Goal: Use online tool/utility: Utilize a website feature to perform a specific function

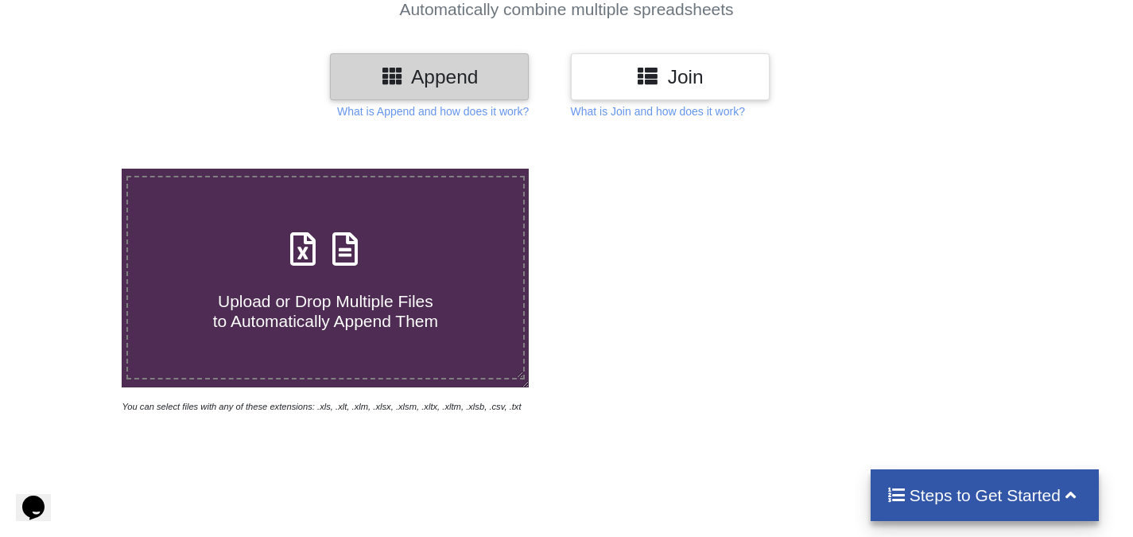
click at [336, 258] on icon at bounding box center [345, 240] width 40 height 33
click at [76, 169] on input "Upload or Drop Multiple Files to Automatically Append Them" at bounding box center [76, 169] width 0 height 0
type input "C:\fakepath\Provisional_merit_list1-1-263.xlsx"
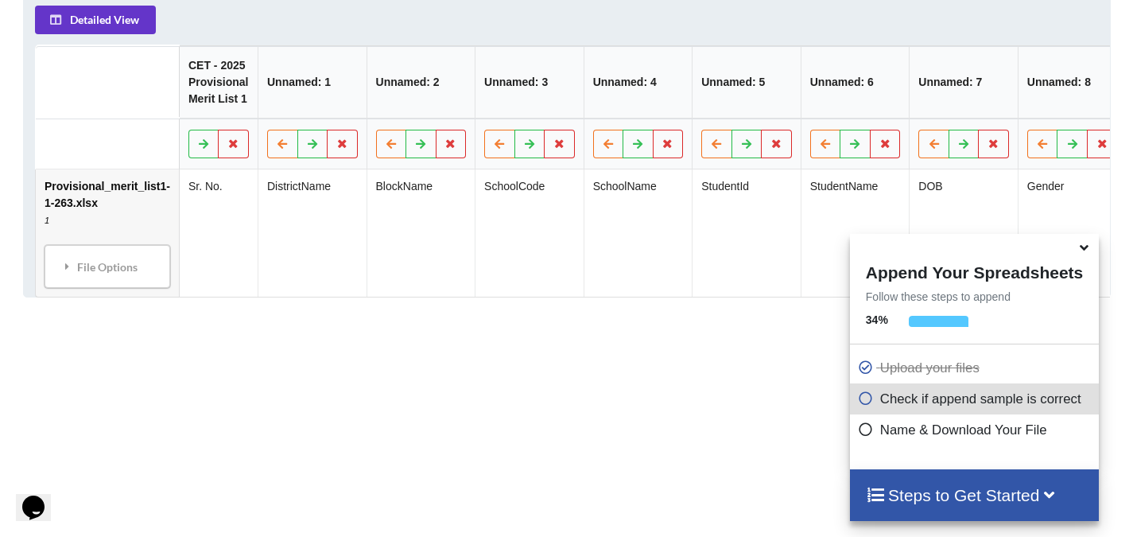
scroll to position [887, 0]
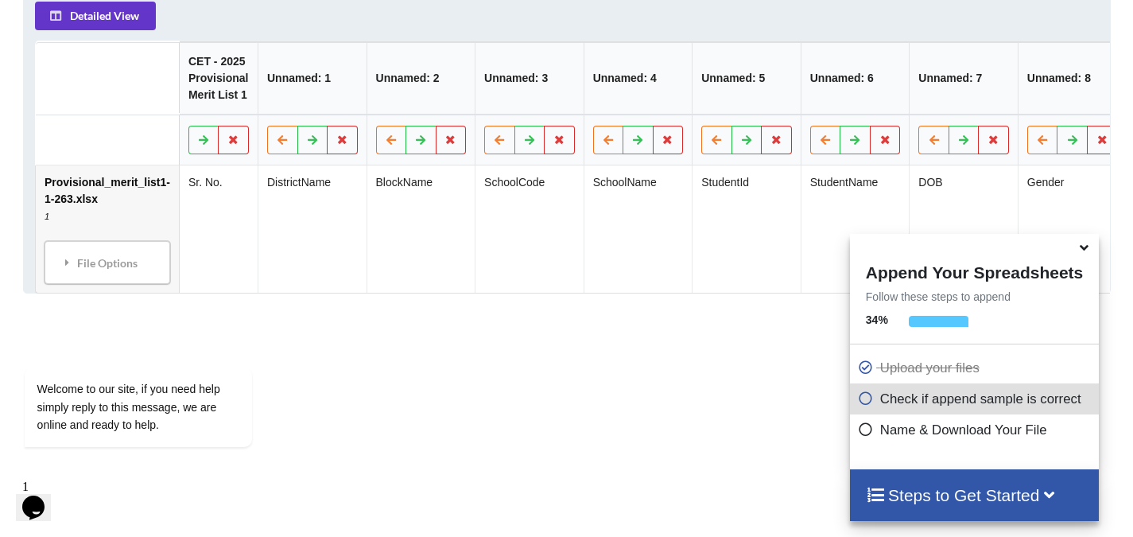
click at [1081, 247] on icon at bounding box center [1084, 245] width 17 height 14
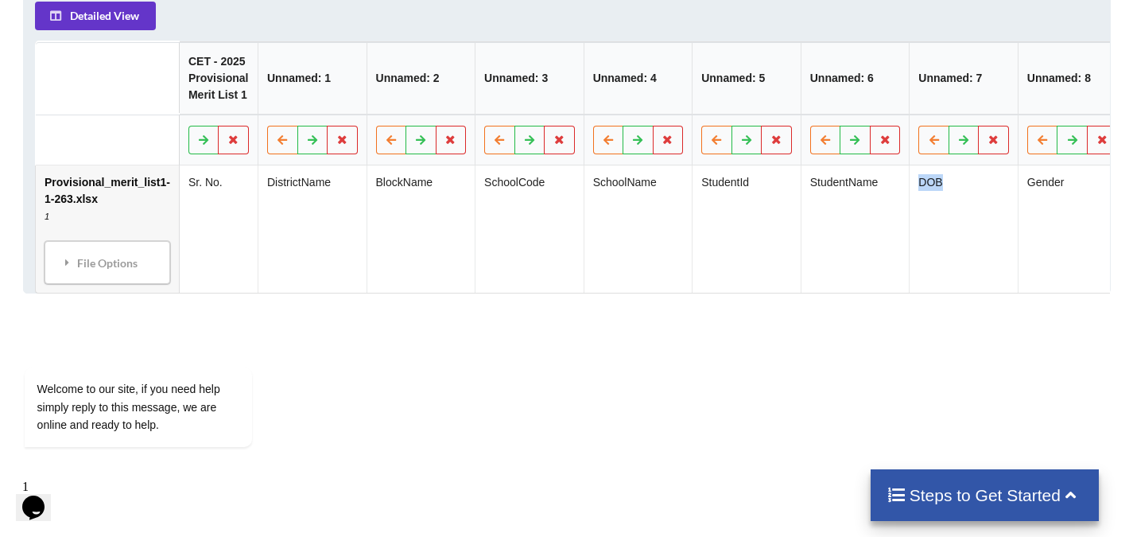
drag, startPoint x: 991, startPoint y: 277, endPoint x: 910, endPoint y: 275, distance: 81.1
click at [910, 275] on td "DOB" at bounding box center [962, 228] width 109 height 127
click at [875, 274] on td "StudentName" at bounding box center [854, 228] width 109 height 127
click at [989, 489] on h4 "Steps to Get Started" at bounding box center [985, 495] width 196 height 20
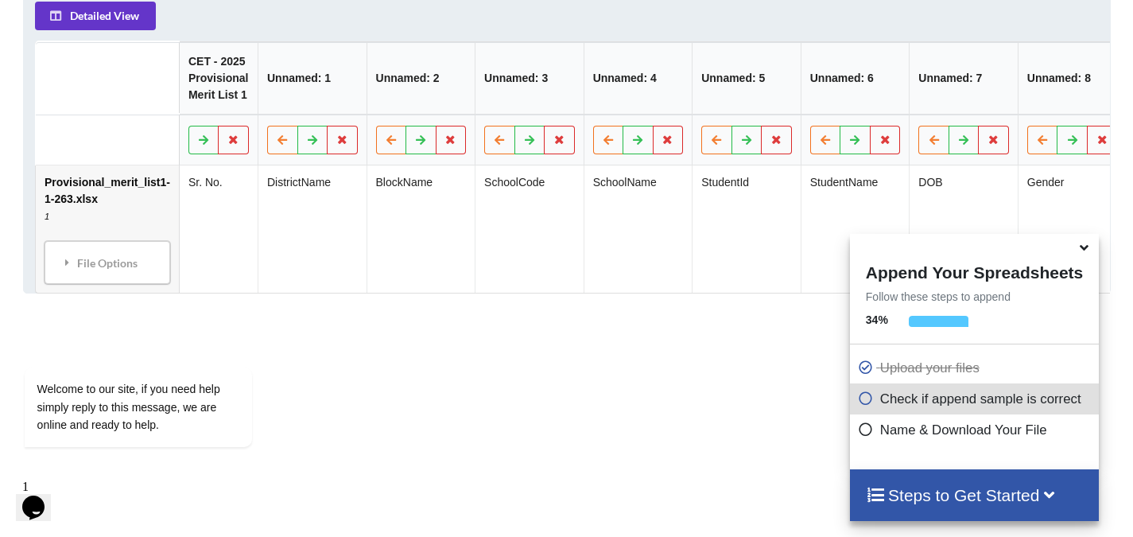
click at [862, 430] on icon at bounding box center [866, 427] width 16 height 14
click at [861, 430] on icon at bounding box center [866, 427] width 16 height 14
click at [970, 491] on h4 "Steps to Get Started" at bounding box center [974, 495] width 217 height 20
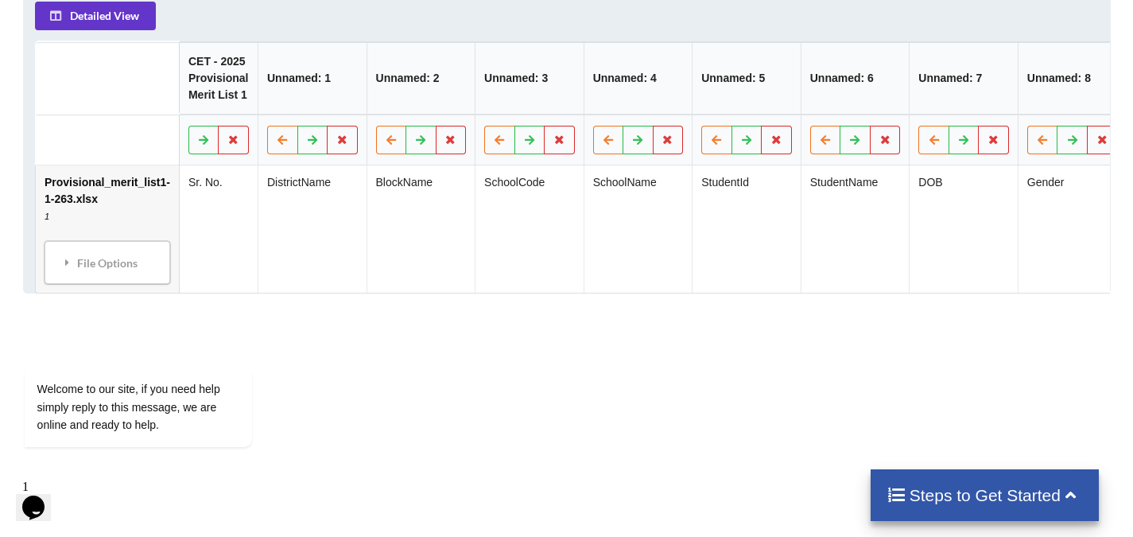
click at [1008, 500] on h4 "Steps to Get Started" at bounding box center [985, 495] width 196 height 20
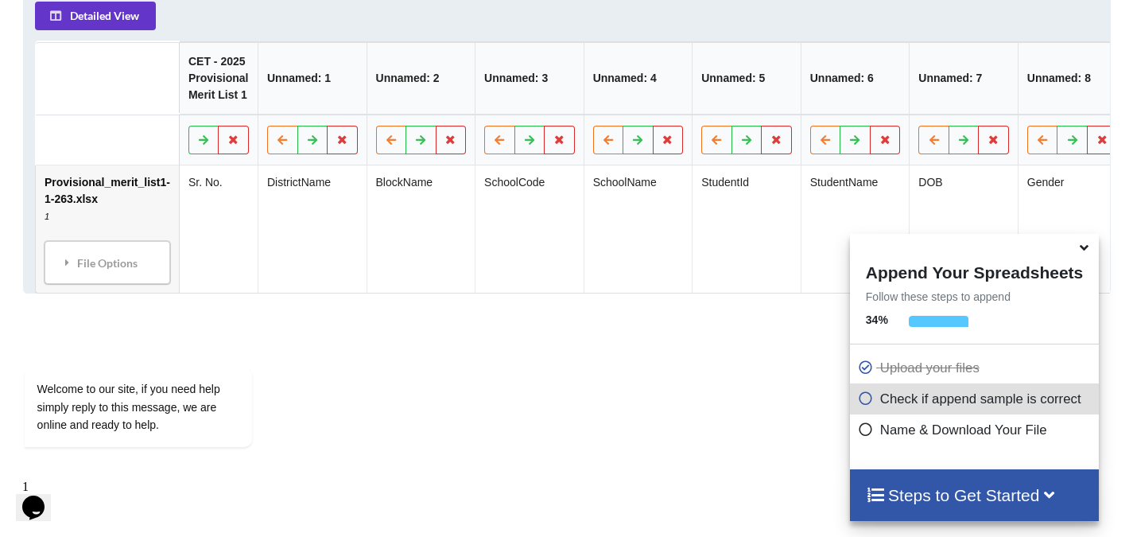
click at [991, 490] on h4 "Steps to Get Started" at bounding box center [974, 495] width 217 height 20
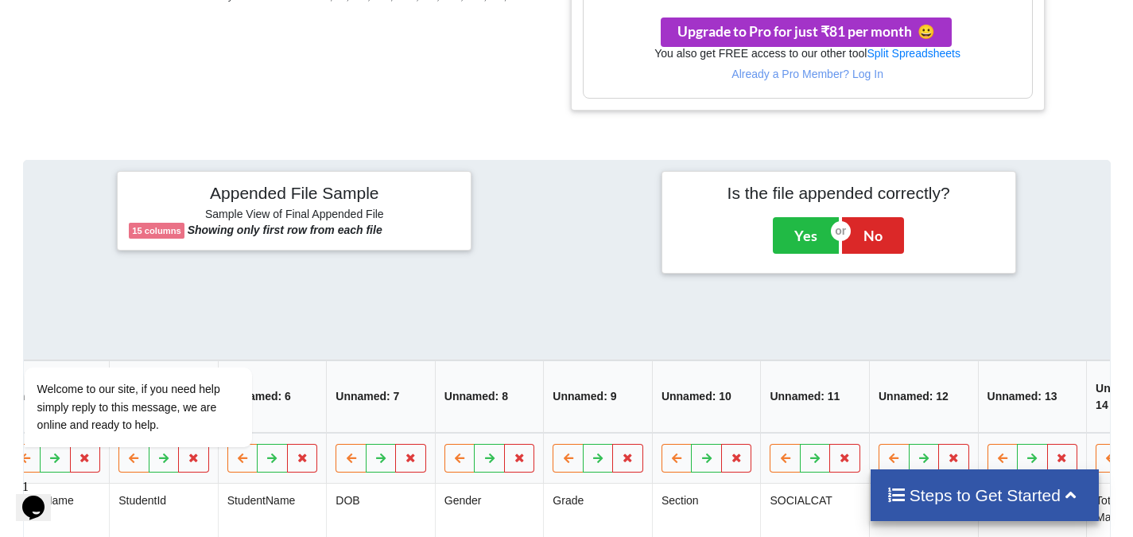
scroll to position [0, 635]
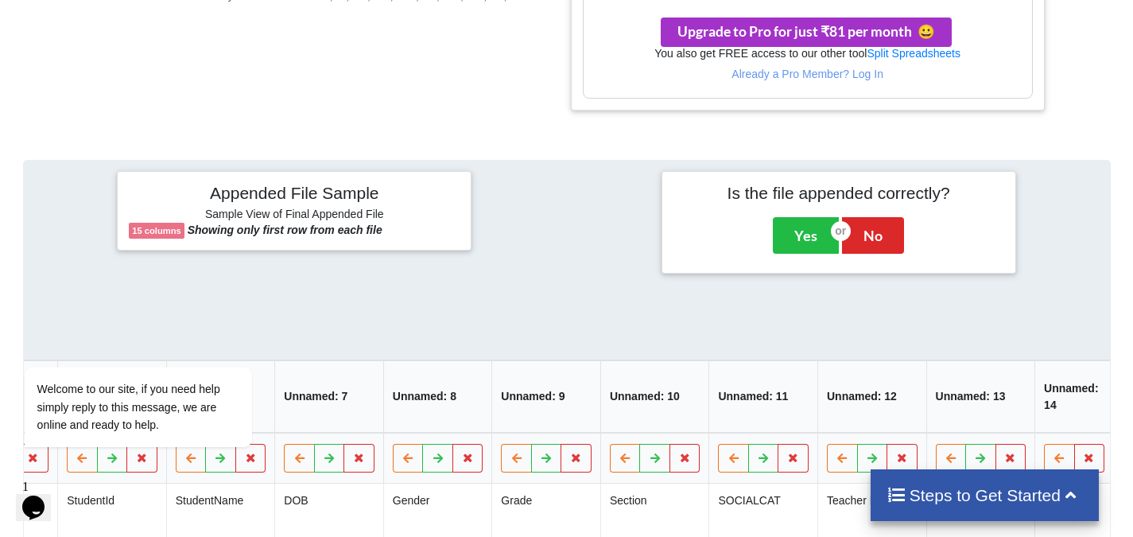
drag, startPoint x: 834, startPoint y: 304, endPoint x: 905, endPoint y: 309, distance: 71.0
click at [904, 309] on div "Appended File Sample Sample View of Final Appended File 15 columns Showing only…" at bounding box center [567, 386] width 1088 height 452
drag, startPoint x: 891, startPoint y: 306, endPoint x: 949, endPoint y: 308, distance: 58.1
click at [949, 308] on div "Appended File Sample Sample View of Final Appended File 15 columns Showing only…" at bounding box center [567, 386] width 1088 height 452
click at [802, 227] on button "Yes" at bounding box center [806, 235] width 66 height 37
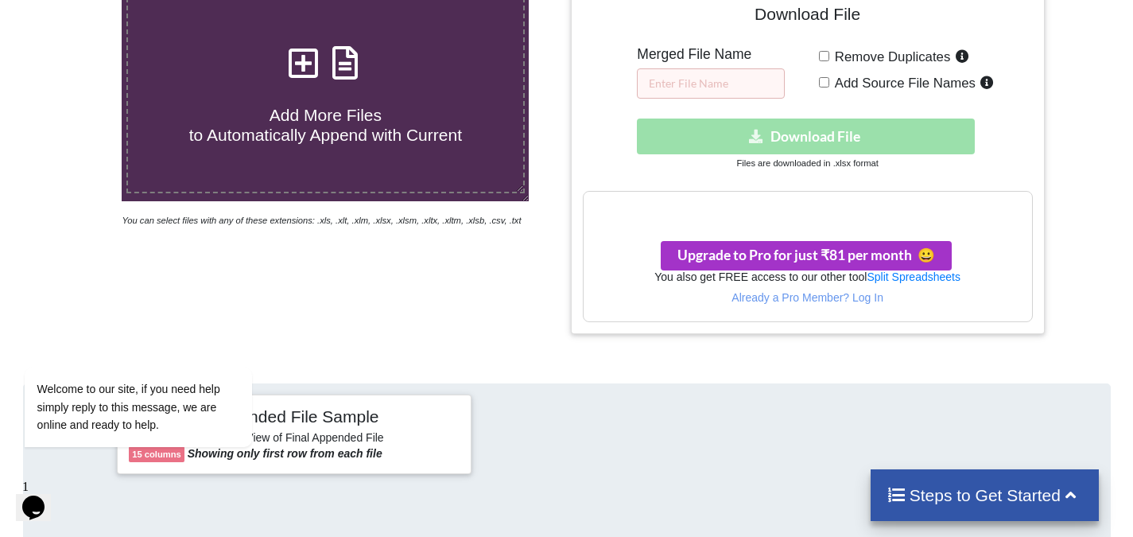
scroll to position [328, 0]
